Goal: Find contact information: Find contact information

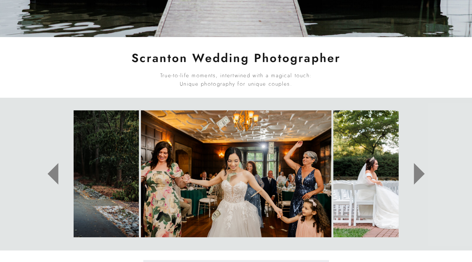
scroll to position [254, 0]
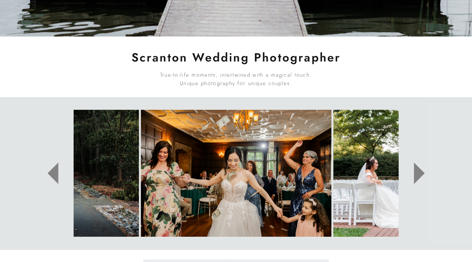
click at [420, 175] on icon at bounding box center [419, 174] width 11 height 22
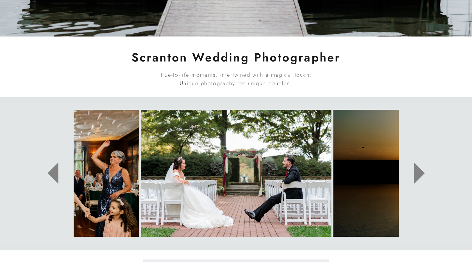
click at [420, 175] on icon at bounding box center [419, 174] width 11 height 22
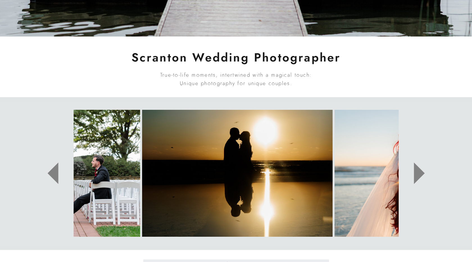
click at [420, 175] on icon at bounding box center [419, 174] width 11 height 22
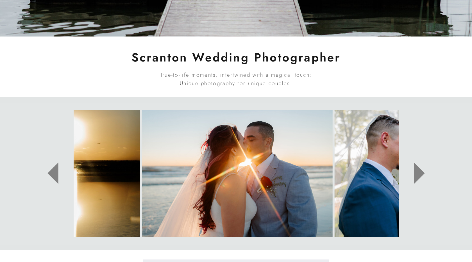
click at [420, 175] on icon at bounding box center [419, 174] width 11 height 22
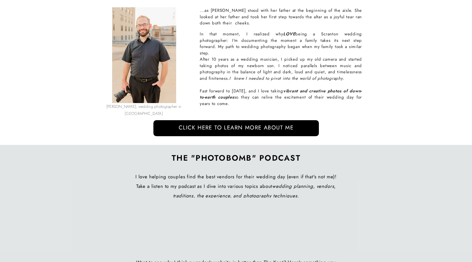
scroll to position [0, 0]
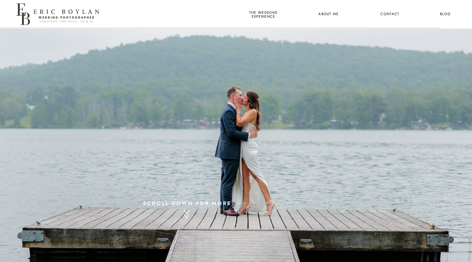
click at [253, 12] on nav "the wedding experience" at bounding box center [263, 14] width 31 height 7
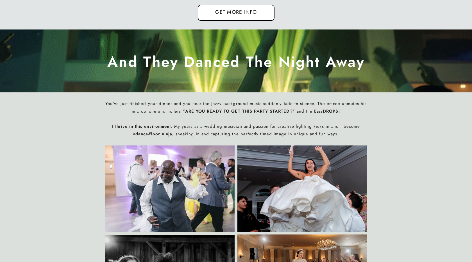
scroll to position [1879, 0]
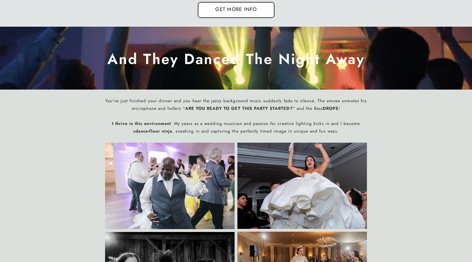
click at [237, 9] on nav "Get more info" at bounding box center [236, 10] width 55 height 8
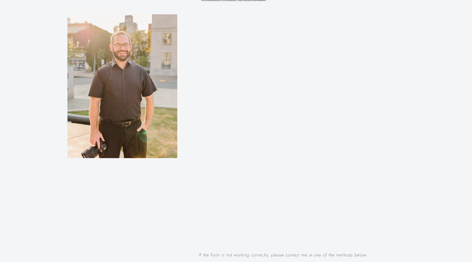
scroll to position [392, 0]
